Goal: Information Seeking & Learning: Learn about a topic

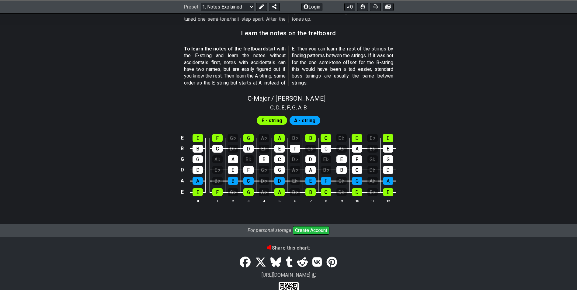
scroll to position [548, 0]
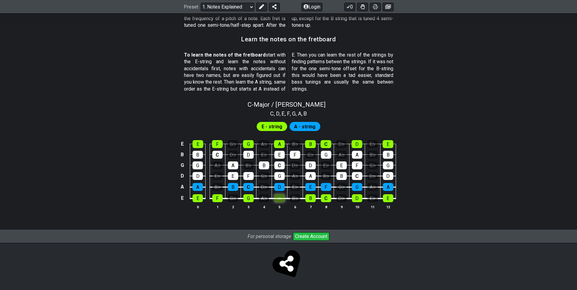
scroll to position [528, 0]
click at [282, 180] on tbody "E E F G♭ G A♭ A B♭ B C D♭ D E♭ E B B C D♭ D E♭ E F G♭ G A♭ A B♭ B G G A♭ A B♭ B…" at bounding box center [287, 170] width 217 height 72
click at [278, 125] on span "E - string" at bounding box center [272, 126] width 21 height 9
click at [298, 125] on span "A - string" at bounding box center [304, 126] width 21 height 9
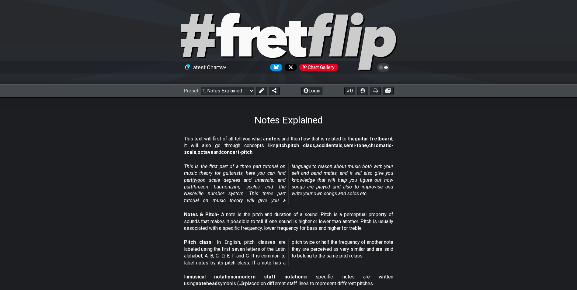
scroll to position [0, 0]
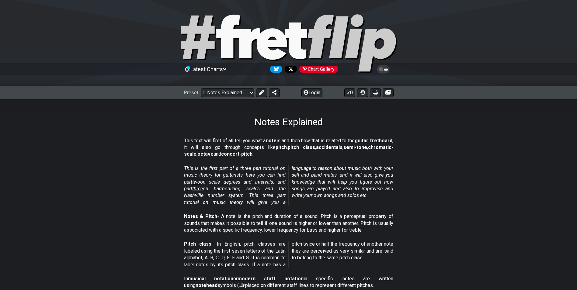
click at [200, 182] on span "two" at bounding box center [196, 182] width 8 height 6
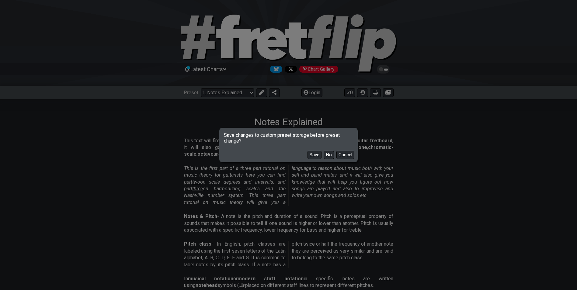
click at [330, 155] on button "No" at bounding box center [329, 155] width 10 height 8
select select "/scale-degrees-and-intervals"
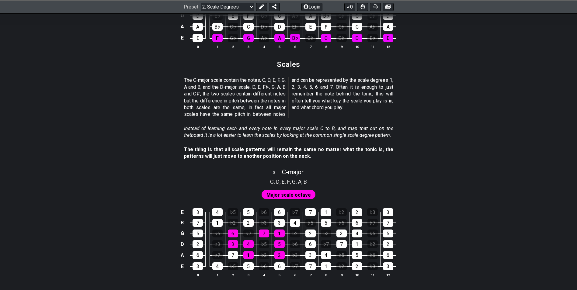
scroll to position [609, 0]
